Goal: Task Accomplishment & Management: Complete application form

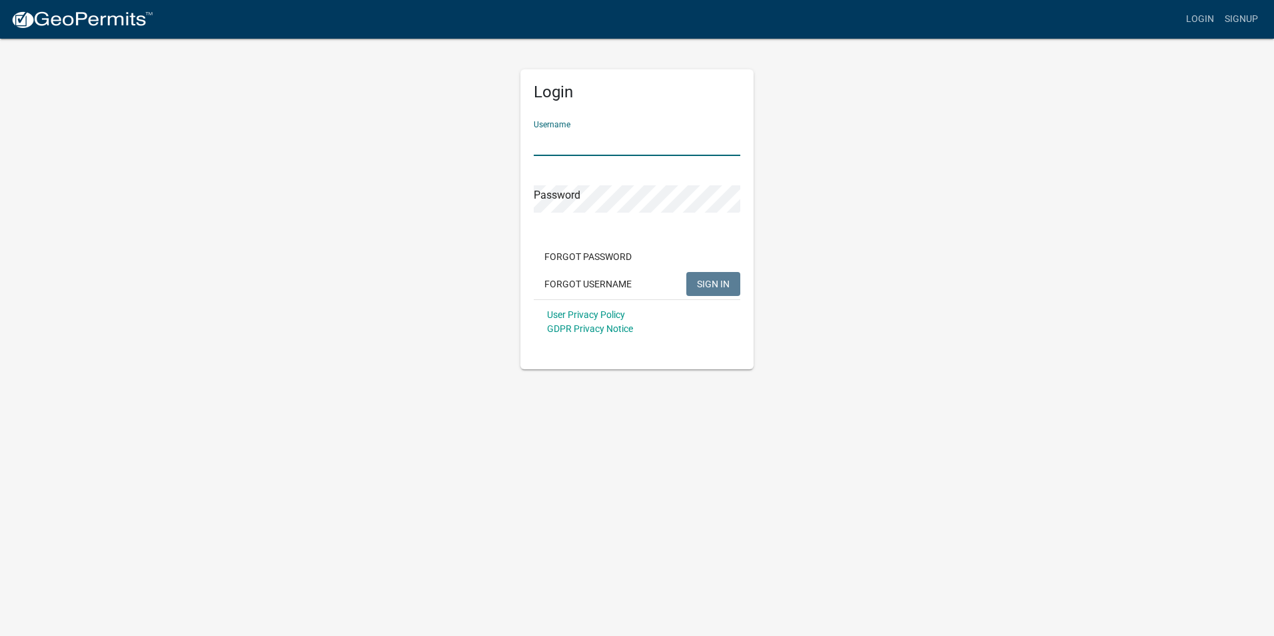
click at [566, 141] on input "Username" at bounding box center [637, 142] width 207 height 27
type input "KSKgeopermits"
click at [686, 272] on button "SIGN IN" at bounding box center [713, 284] width 54 height 24
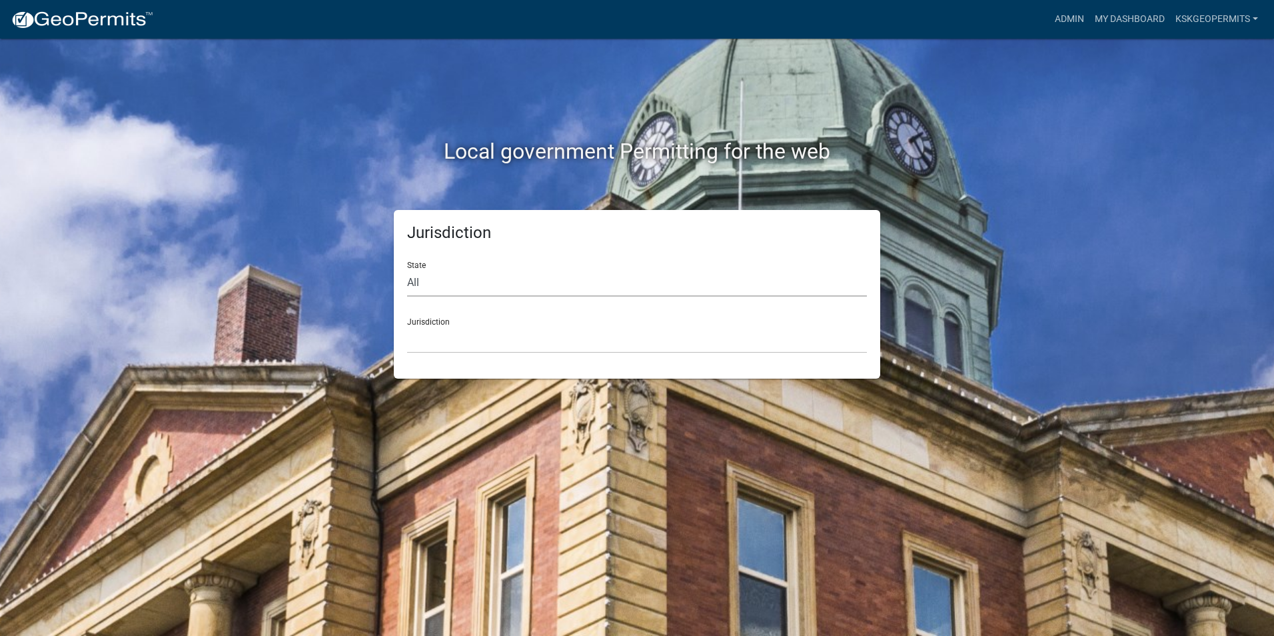
click at [428, 286] on select "All [US_STATE] [US_STATE] [US_STATE] [US_STATE] [US_STATE] [US_STATE] [US_STATE…" at bounding box center [637, 282] width 460 height 27
select select "[US_STATE]"
click at [407, 269] on select "All [US_STATE] [US_STATE] [US_STATE] [US_STATE] [US_STATE] [US_STATE] [US_STATE…" at bounding box center [637, 282] width 460 height 27
click at [434, 338] on select "City of [GEOGRAPHIC_DATA], [US_STATE] City of [GEOGRAPHIC_DATA], [US_STATE] Cit…" at bounding box center [637, 339] width 460 height 27
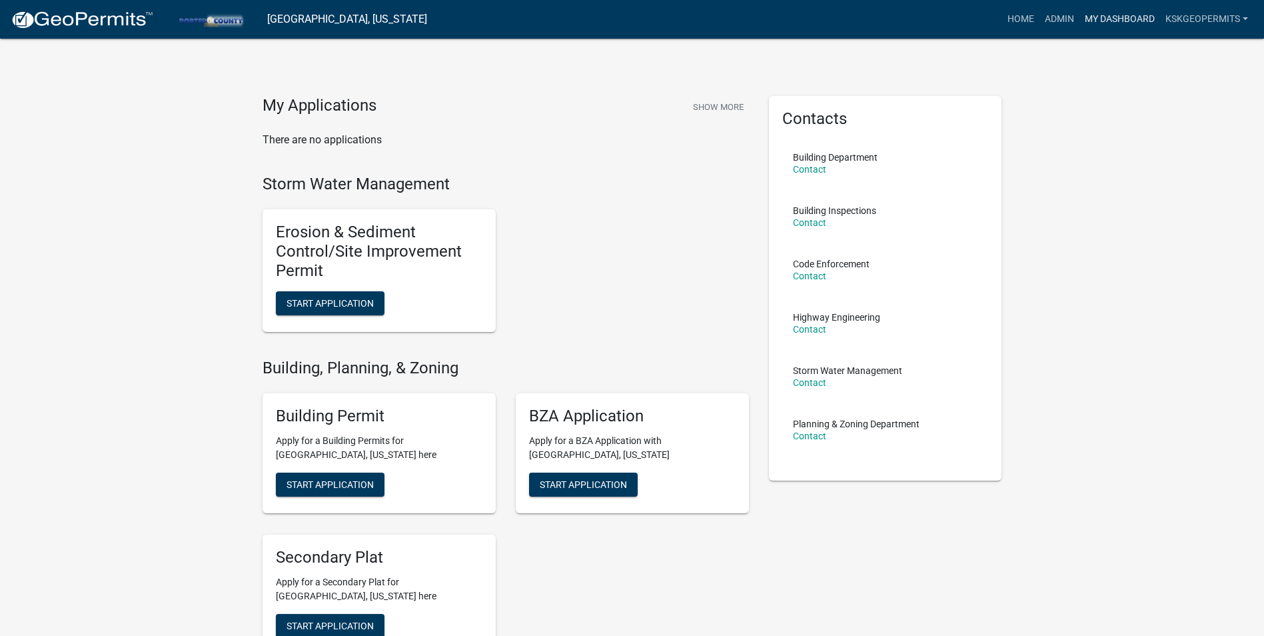
click at [1110, 16] on link "My Dashboard" at bounding box center [1119, 19] width 81 height 25
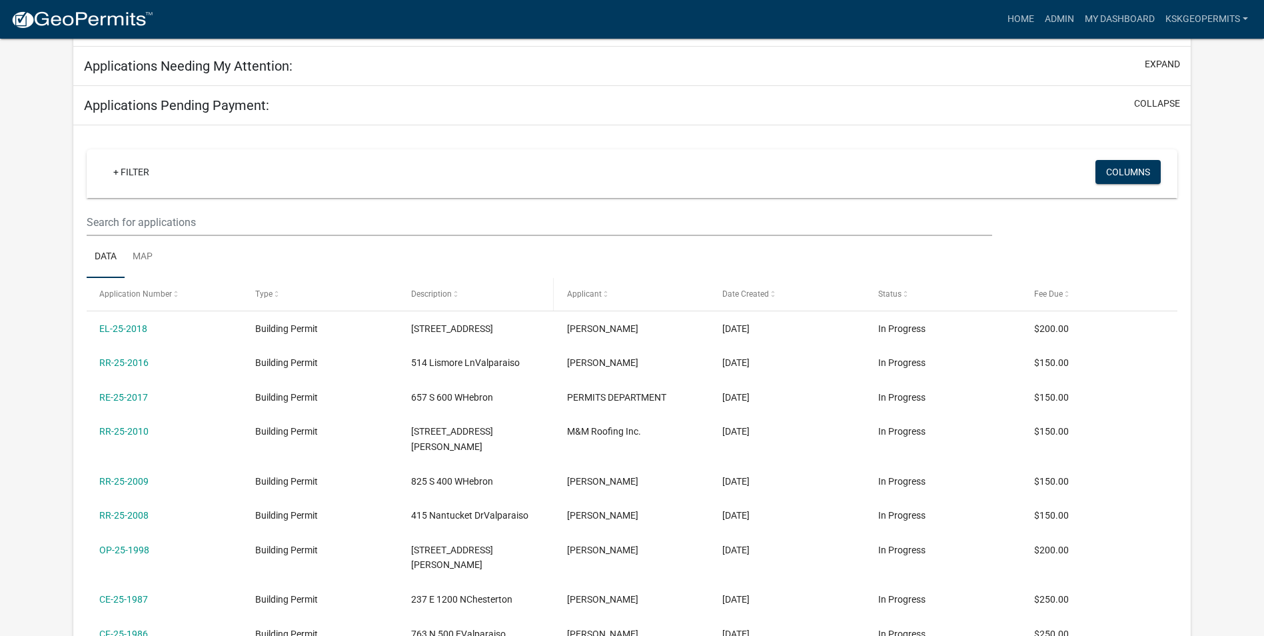
scroll to position [181, 0]
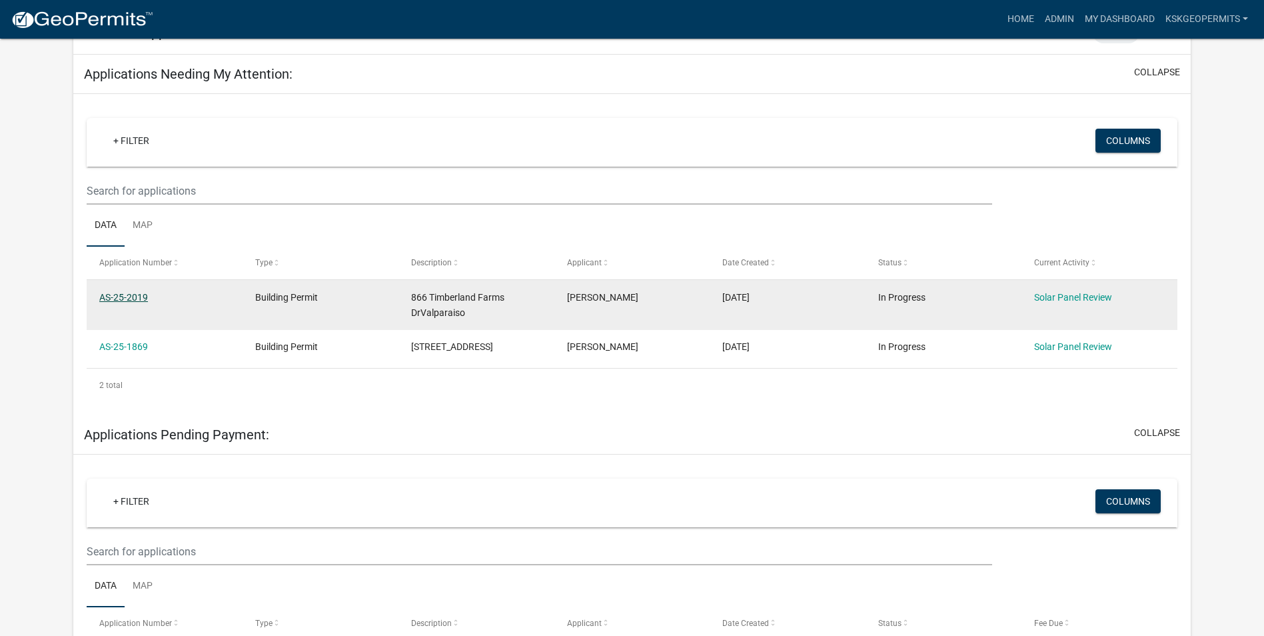
click at [125, 296] on link "AS-25-2019" at bounding box center [123, 297] width 49 height 11
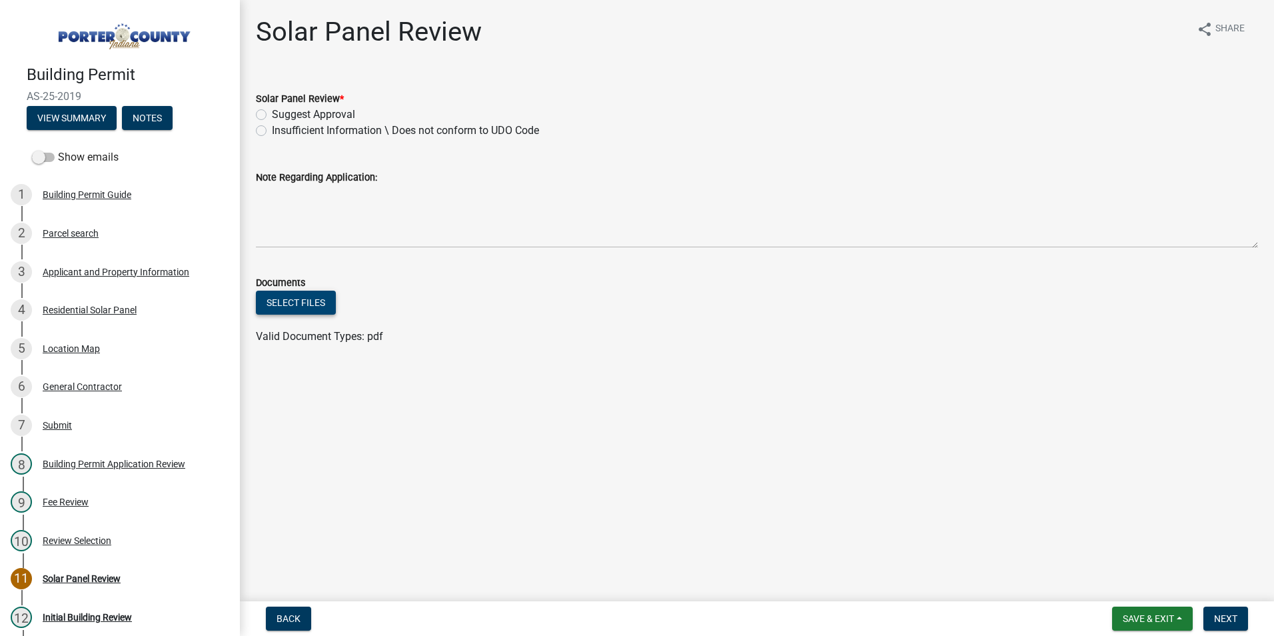
click at [289, 302] on button "Select files" at bounding box center [296, 302] width 80 height 24
click at [89, 306] on div "Residential Solar Panel" at bounding box center [90, 309] width 94 height 9
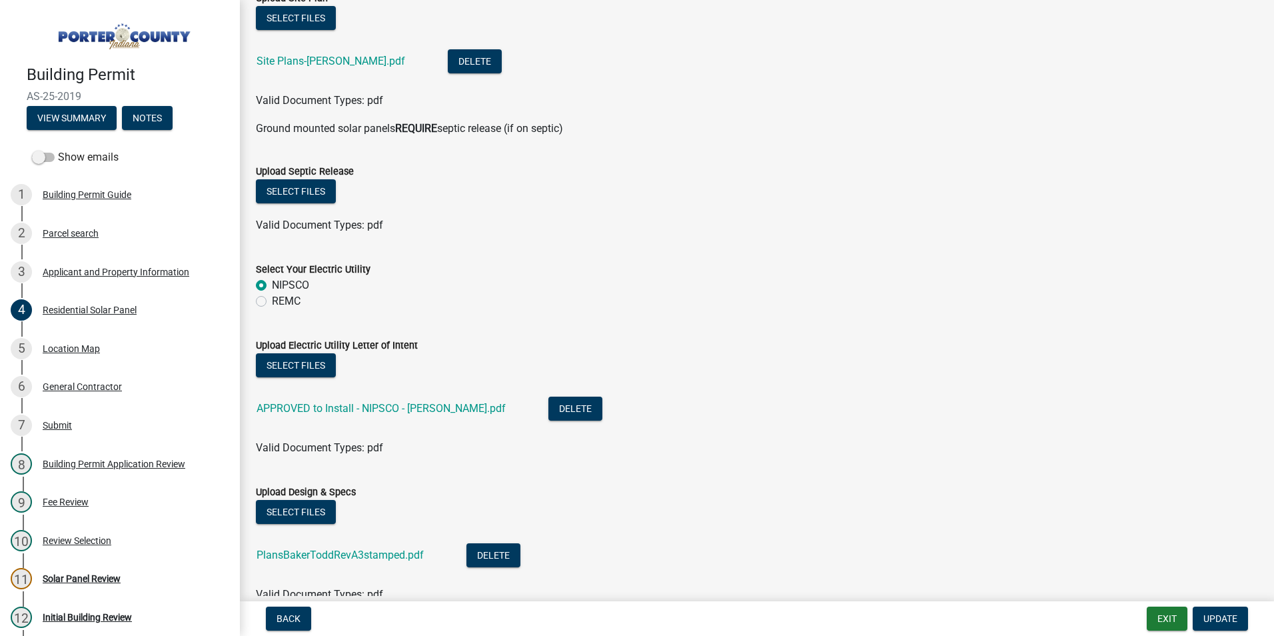
scroll to position [533, 0]
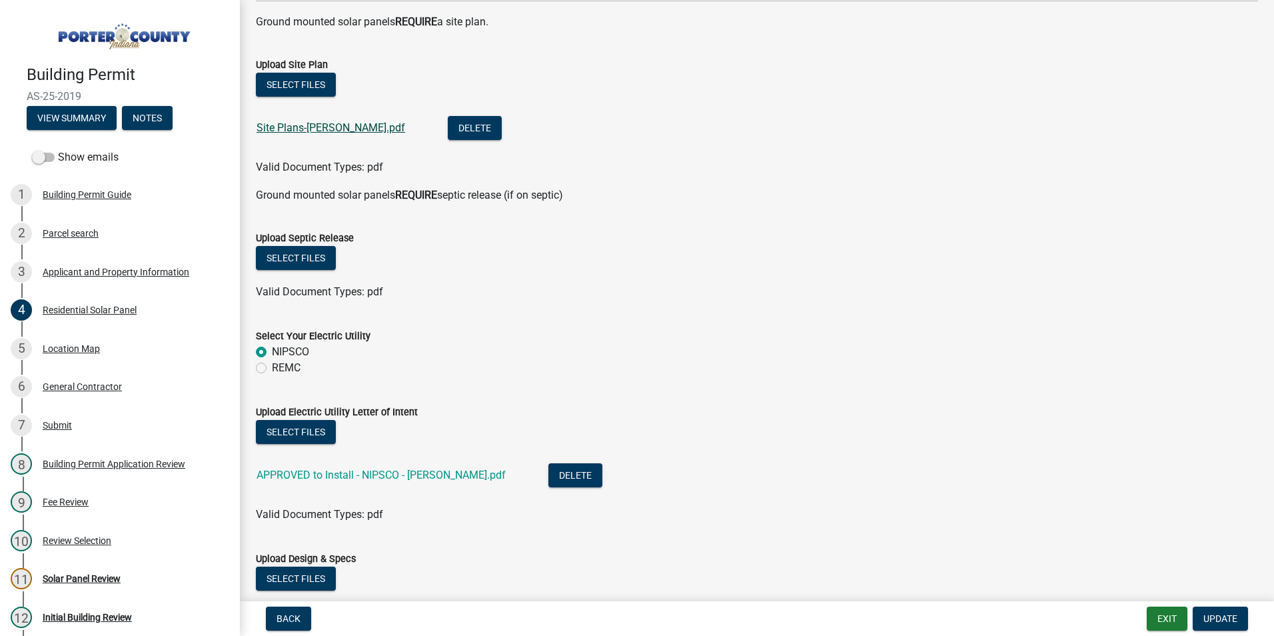
click at [292, 128] on link "Site Plans-[PERSON_NAME].pdf" at bounding box center [330, 127] width 149 height 13
